Goal: Information Seeking & Learning: Find specific fact

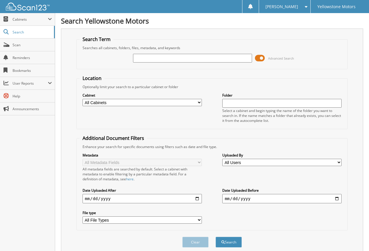
paste input "255287"
type input "255287"
click at [215, 237] on button "Search" at bounding box center [228, 242] width 26 height 11
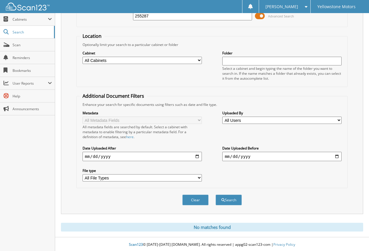
scroll to position [43, 0]
